Goal: Information Seeking & Learning: Learn about a topic

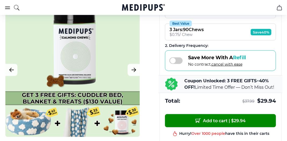
scroll to position [188, 0]
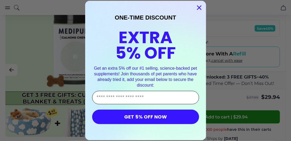
click at [149, 98] on input "Enter Your Email Address" at bounding box center [145, 97] width 107 height 13
type input "**********"
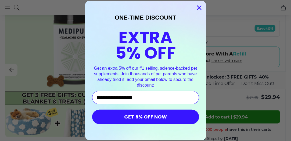
click at [148, 115] on button "GET 5% OFF NOW" at bounding box center [145, 117] width 107 height 14
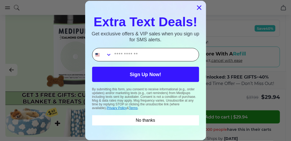
click at [154, 55] on input "Phone Number" at bounding box center [155, 54] width 87 height 13
type input "**********"
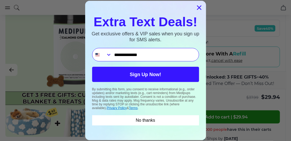
click at [140, 74] on button "Sign Up Now!" at bounding box center [145, 74] width 107 height 15
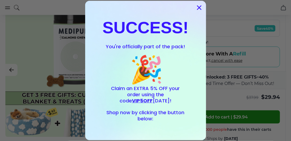
click at [195, 9] on circle "Close dialog" at bounding box center [198, 7] width 9 height 9
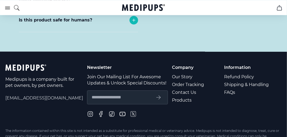
scroll to position [2513, 0]
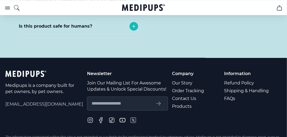
click at [122, 100] on input "text" at bounding box center [120, 103] width 59 height 7
type input "**********"
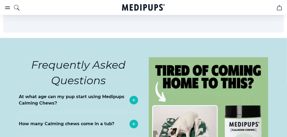
scroll to position [2316, 0]
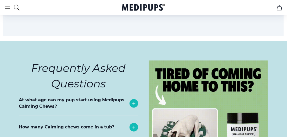
click at [86, 124] on p "How many Calming chews come in a tub?" at bounding box center [66, 127] width 95 height 6
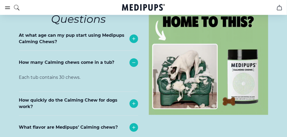
scroll to position [2388, 0]
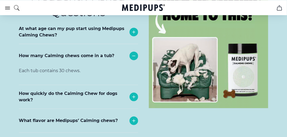
click at [75, 90] on p "How quickly do the Calming Chew for dogs work?" at bounding box center [73, 96] width 108 height 13
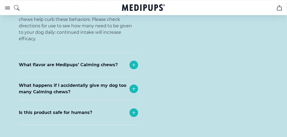
scroll to position [2522, 0]
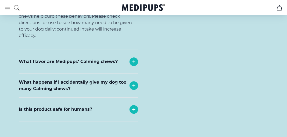
click at [58, 79] on p "What happens if I accidentally give my dog too many Calming chews?" at bounding box center [73, 85] width 108 height 13
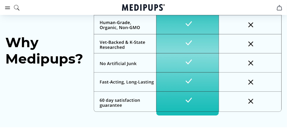
scroll to position [1458, 0]
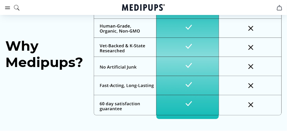
click at [128, 68] on img at bounding box center [187, 56] width 188 height 126
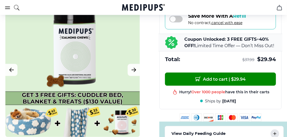
scroll to position [197, 0]
